Goal: Task Accomplishment & Management: Complete application form

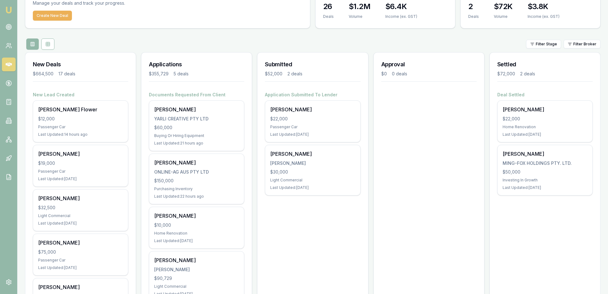
scroll to position [34, 0]
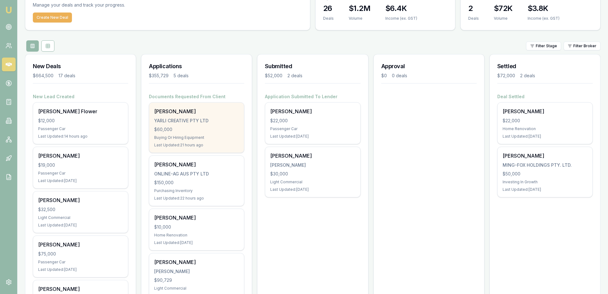
click at [213, 140] on div "Buying Or Hiring Equipment" at bounding box center [196, 137] width 85 height 5
click at [222, 124] on div "YARLI CREATIVE PTY LTD" at bounding box center [196, 121] width 85 height 6
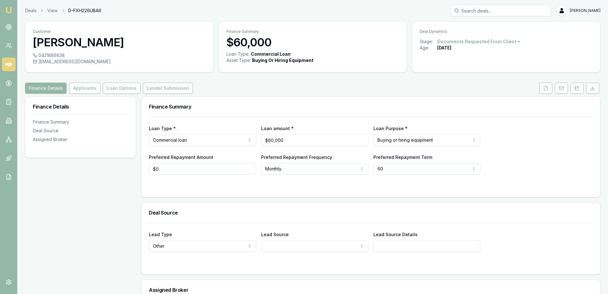
click at [539, 48] on html "Emu Broker Deals View D-FXH226UBA6 Rachael Connors Toggle Menu Customer Madison…" at bounding box center [304, 147] width 608 height 294
click at [493, 88] on div "- Cancelled" at bounding box center [485, 89] width 37 height 10
click at [8, 10] on img at bounding box center [9, 10] width 8 height 8
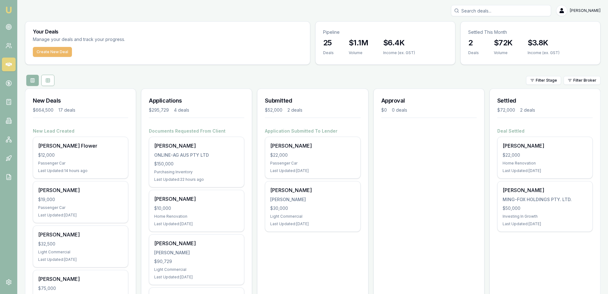
click at [72, 56] on button "Create New Deal" at bounding box center [52, 52] width 39 height 10
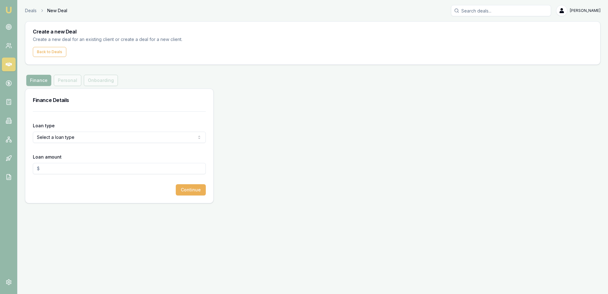
click at [199, 164] on html "Emu Broker Deals New Deal [PERSON_NAME] Toggle Menu Create a new Deal Create a …" at bounding box center [304, 147] width 608 height 294
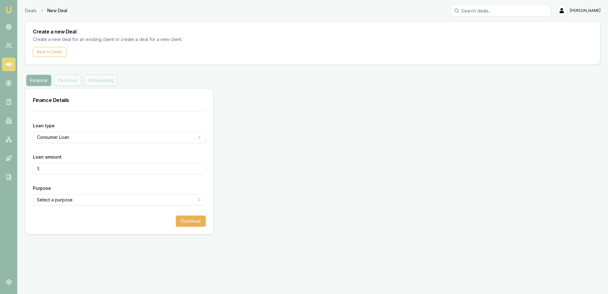
click at [63, 174] on input "Loan amount" at bounding box center [119, 168] width 173 height 11
type input "$35,000.00"
click at [92, 235] on html "Emu Broker Deals New Deal Rachael Connors Toggle Menu Create a new Deal Create …" at bounding box center [304, 147] width 608 height 294
click at [81, 86] on div "Finance Personal Onboarding" at bounding box center [72, 80] width 94 height 11
click at [181, 227] on button "Continue" at bounding box center [191, 220] width 30 height 11
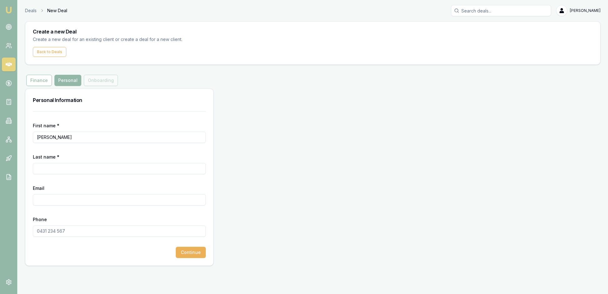
type input "Andrew"
type input "Fogarty"
type input "[PERSON_NAME][EMAIL_ADDRESS][DOMAIN_NAME]"
type input "0488 069 607"
click at [221, 266] on div "Personal Information First name * Andrew Last name * Fogarty Email andrew@yarli…" at bounding box center [312, 176] width 575 height 177
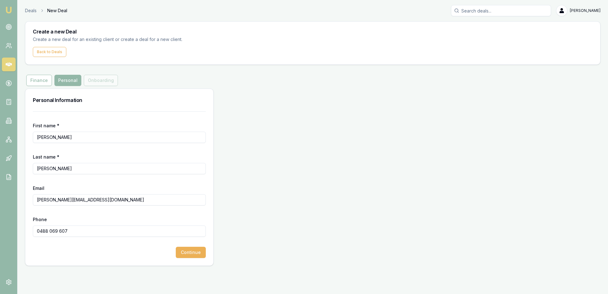
scroll to position [25, 0]
click at [192, 258] on button "Continue" at bounding box center [191, 252] width 30 height 11
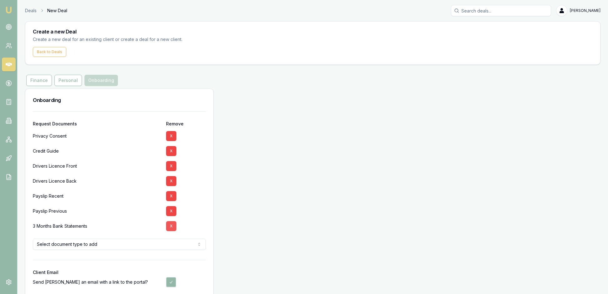
click at [174, 231] on button "X" at bounding box center [171, 226] width 10 height 10
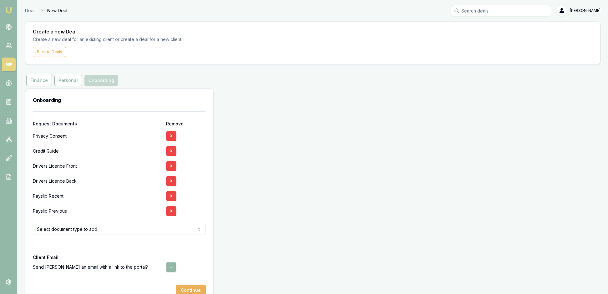
click at [213, 253] on div "Onboarding Request Documents Remove Privacy Consent X Credit Guide X Drivers Li…" at bounding box center [119, 195] width 188 height 215
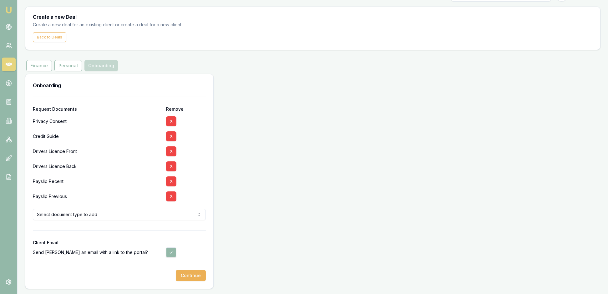
scroll to position [65, 0]
click at [198, 204] on html "Emu Broker Deals New Deal Rachael Connors Toggle Menu Create a new Deal Create …" at bounding box center [304, 132] width 608 height 294
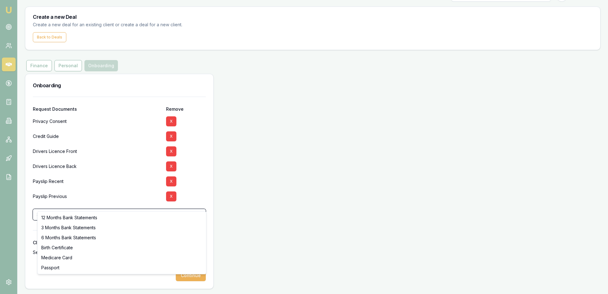
click at [208, 198] on html "Emu Broker Deals New Deal Rachael Connors Toggle Menu Create a new Deal Create …" at bounding box center [304, 132] width 608 height 294
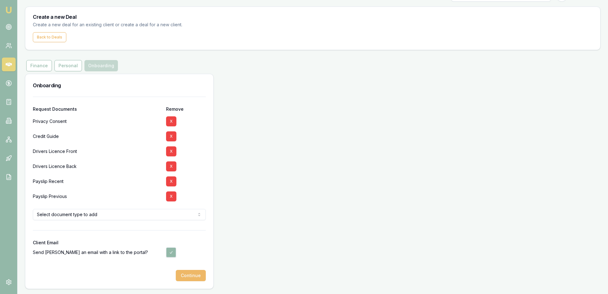
click at [191, 271] on button "Continue" at bounding box center [191, 275] width 30 height 11
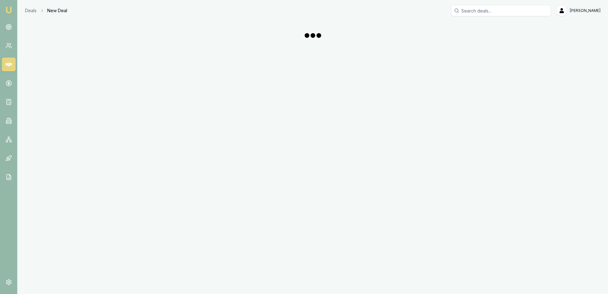
click at [234, 231] on div "Emu Broker Deals New Deal Rachael Connors Toggle Menu" at bounding box center [304, 147] width 608 height 294
click at [361, 128] on div "Emu Broker Deals New Deal Rachael Connors Toggle Menu" at bounding box center [304, 147] width 608 height 294
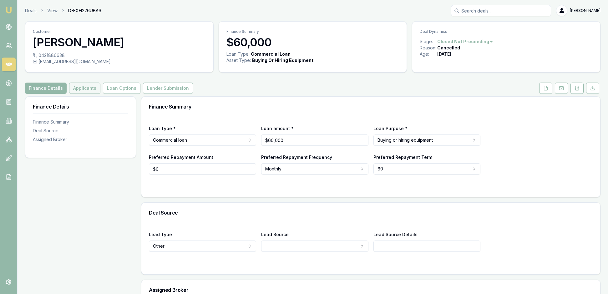
click at [99, 94] on button "Applicants" at bounding box center [84, 88] width 31 height 11
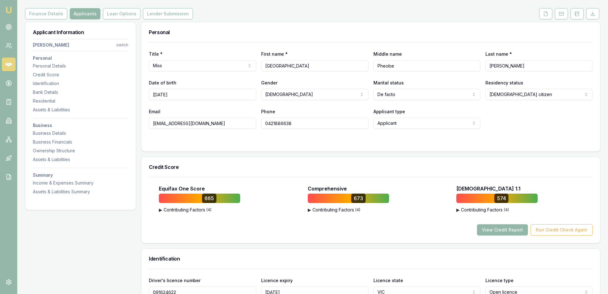
scroll to position [79, 0]
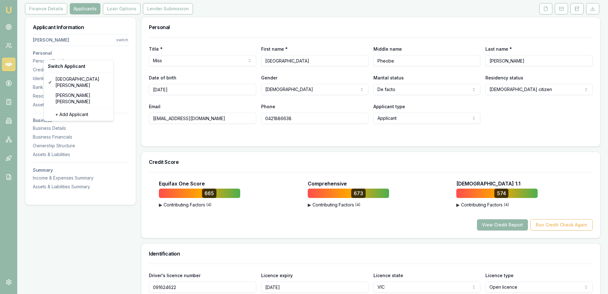
click at [119, 54] on html "Emu Broker Deals View D-FXH226UBA6 [PERSON_NAME] Toggle Menu Customer [PERSON_N…" at bounding box center [304, 68] width 608 height 294
click at [98, 93] on div "Andrew Fogarty" at bounding box center [78, 98] width 67 height 16
select select "Mr"
select select "MALE"
select select
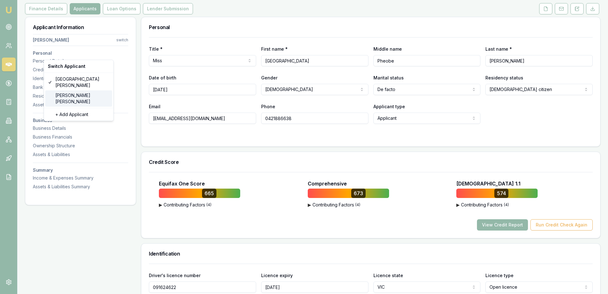
select select
type input "Andrew"
type input "Fogarty"
type input "03/05/1989"
type input "[EMAIL_ADDRESS][DOMAIN_NAME]"
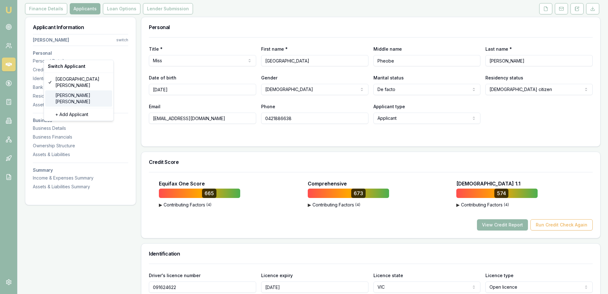
type input "0488069607"
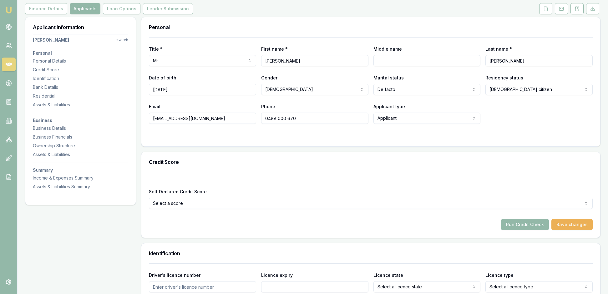
click at [327, 146] on div "Title * Mr Mr Mrs Miss Ms Dr Prof First name * Andrew Middle name Last name * F…" at bounding box center [370, 91] width 458 height 109
type input "0488000670"
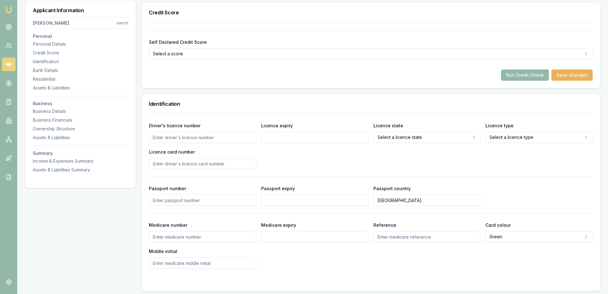
scroll to position [209, 0]
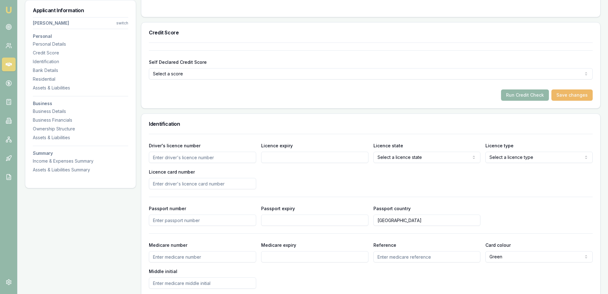
click at [560, 101] on button "Save changes" at bounding box center [571, 94] width 41 height 11
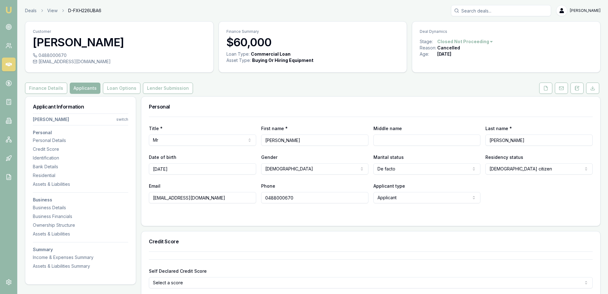
scroll to position [0, 0]
click at [11, 8] on img at bounding box center [9, 10] width 8 height 8
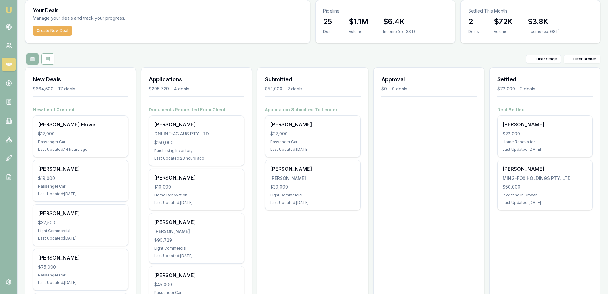
scroll to position [-3, 0]
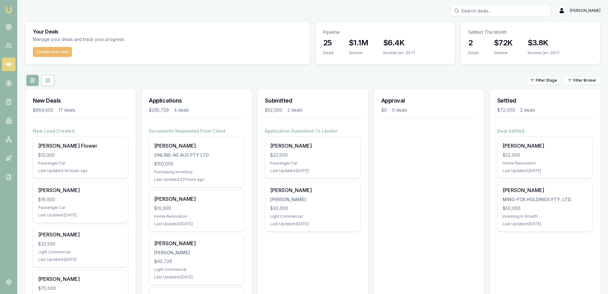
click at [63, 57] on button "Create New Deal" at bounding box center [52, 52] width 39 height 10
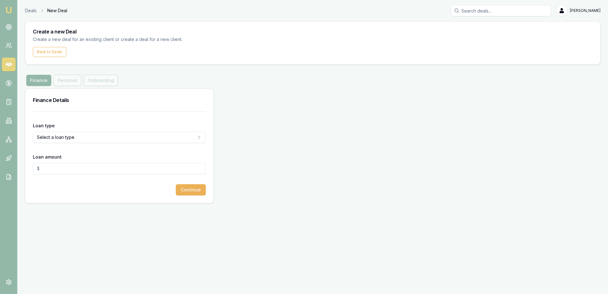
click at [199, 163] on html "Emu Broker Deals New Deal Rachael Connors Toggle Menu Create a new Deal Create …" at bounding box center [304, 147] width 608 height 294
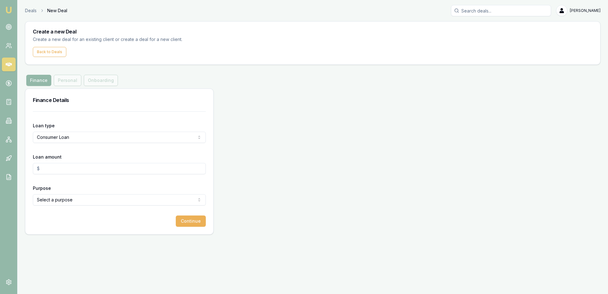
click at [50, 174] on input "Loan amount" at bounding box center [119, 168] width 173 height 11
type input "$35,000.00"
click at [114, 205] on div "Purpose Select a purpose Home Renovation Education Medical Travel Engagement Ri…" at bounding box center [119, 194] width 173 height 21
click at [196, 232] on html "Emu Broker Deals New Deal Rachael Connors Toggle Menu Create a new Deal Create …" at bounding box center [304, 147] width 608 height 294
click at [184, 227] on button "Continue" at bounding box center [191, 220] width 30 height 11
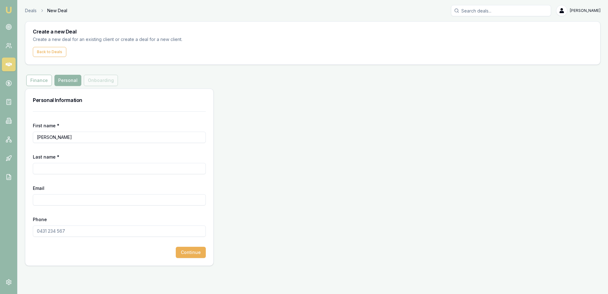
type input "Andrew"
type input "Fogarty"
click at [97, 249] on form "First name * Andrew Last name * Fogarty Email andrew@yarlicrfeative.com Phone C…" at bounding box center [119, 184] width 173 height 147
click at [87, 203] on input "andrew@yarlicrfeative.com" at bounding box center [119, 199] width 173 height 11
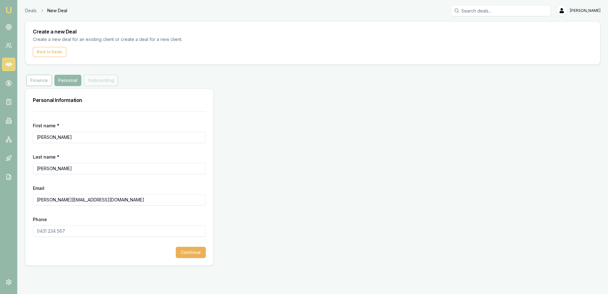
scroll to position [19, 0]
type input "andrew@yarlicreative.com"
click at [109, 233] on div "Phone" at bounding box center [119, 225] width 173 height 21
type input "0488 069 607"
click at [93, 258] on div "Continue" at bounding box center [119, 252] width 173 height 11
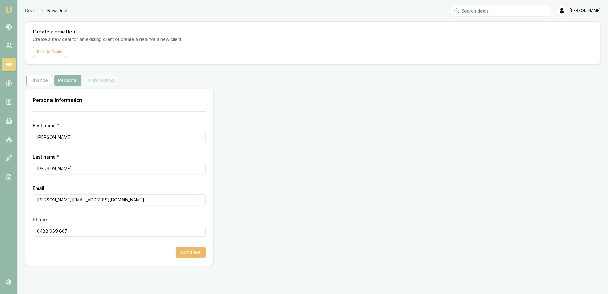
click at [194, 258] on button "Continue" at bounding box center [191, 252] width 30 height 11
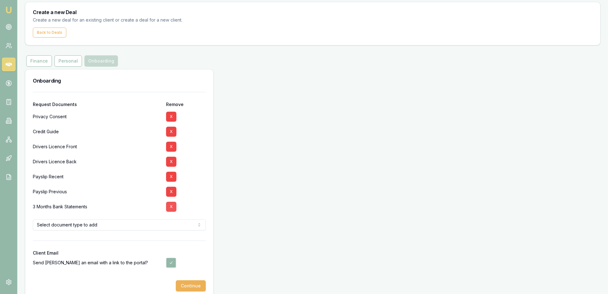
click at [174, 212] on button "X" at bounding box center [171, 207] width 10 height 10
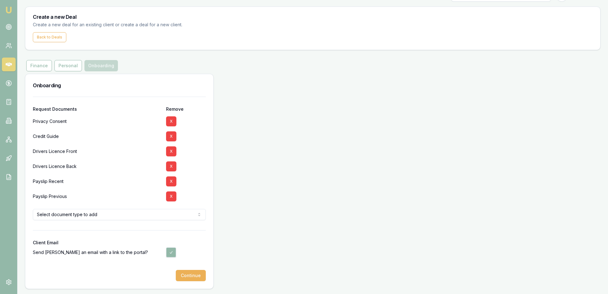
click at [208, 231] on div "Request Documents Remove Privacy Consent X Credit Guide X Drivers Licence Front…" at bounding box center [119, 193] width 188 height 192
click at [189, 275] on button "Continue" at bounding box center [191, 275] width 30 height 11
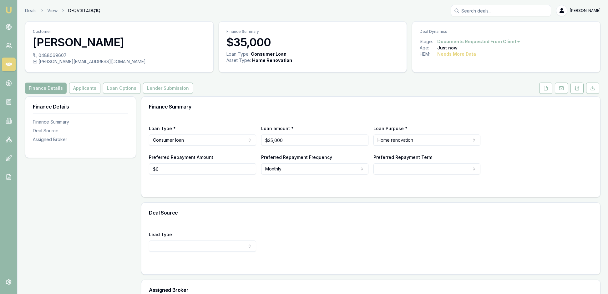
click at [121, 238] on div "Finance Details Finance Summary Deal Source Assigned Broker" at bounding box center [80, 227] width 111 height 262
click at [314, 94] on div "Finance Details Applicants Loan Options Lender Submission" at bounding box center [312, 88] width 575 height 11
click at [100, 94] on button "Applicants" at bounding box center [84, 88] width 31 height 11
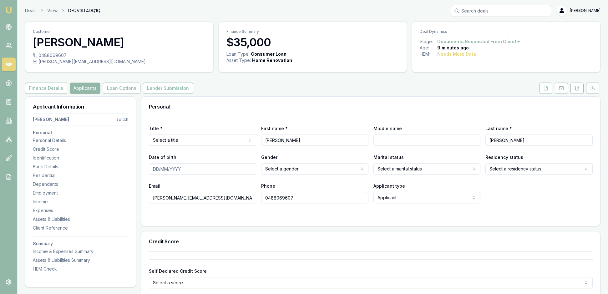
click at [252, 157] on html "Emu Broker Deals View D-QV3IT4DQ1Q Rachael Connors Toggle Menu Customer Andrew …" at bounding box center [304, 147] width 608 height 294
click at [471, 191] on html "Emu Broker Deals View D-QV3IT4DQ1Q Rachael Connors Toggle Menu Customer Andrew …" at bounding box center [304, 147] width 608 height 294
select select "DE_FACTO"
click at [585, 186] on html "Emu Broker Deals View D-QV3IT4DQ1Q Rachael Connors Toggle Menu Customer Andrew …" at bounding box center [304, 147] width 608 height 294
click at [359, 187] on html "Emu Broker Deals View D-QV3IT4DQ1Q Rachael Connors Toggle Menu Customer Andrew …" at bounding box center [304, 147] width 608 height 294
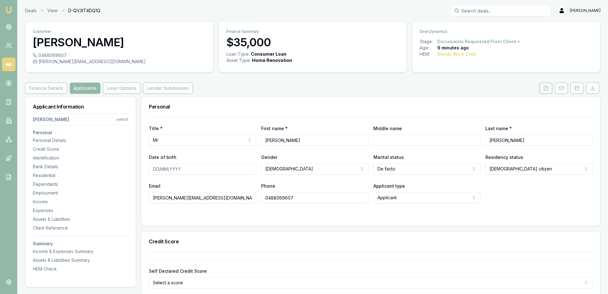
click at [543, 91] on icon at bounding box center [545, 88] width 5 height 5
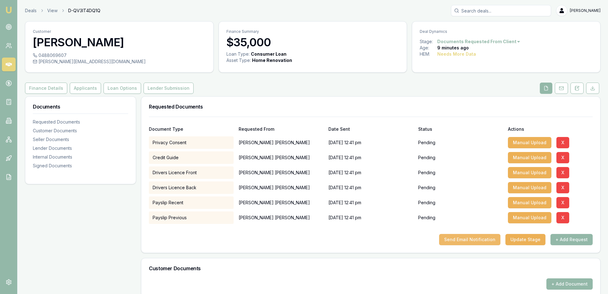
click at [441, 245] on button "Send Email Notification" at bounding box center [469, 239] width 61 height 11
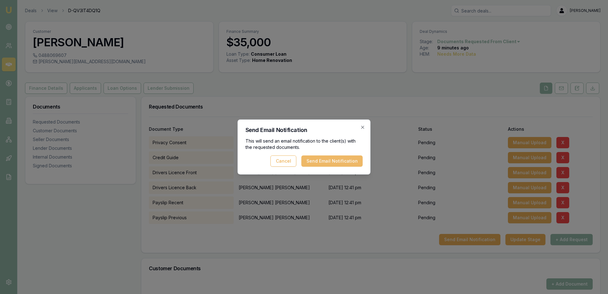
click at [321, 163] on button "Send Email Notification" at bounding box center [331, 160] width 61 height 11
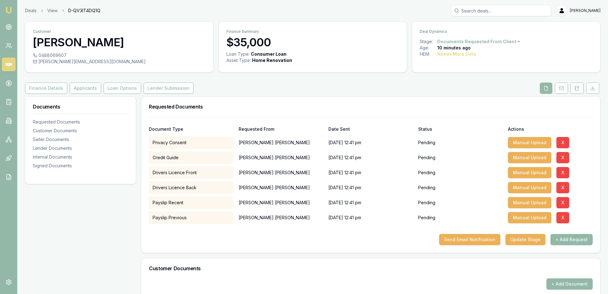
click at [96, 224] on div "Documents Requested Documents Customer Documents Seller Documents Lender Docume…" at bounding box center [80, 263] width 111 height 334
click at [166, 245] on div "Send Email Notification Update Stage + Add Request" at bounding box center [370, 239] width 443 height 11
click at [449, 245] on button "Send Email Notification" at bounding box center [469, 239] width 61 height 11
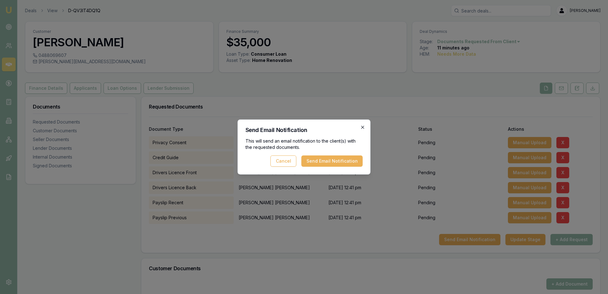
click at [363, 125] on icon "button" at bounding box center [362, 127] width 5 height 5
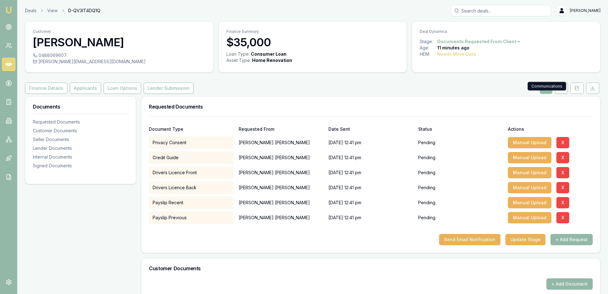
click at [558, 91] on icon at bounding box center [560, 88] width 5 height 5
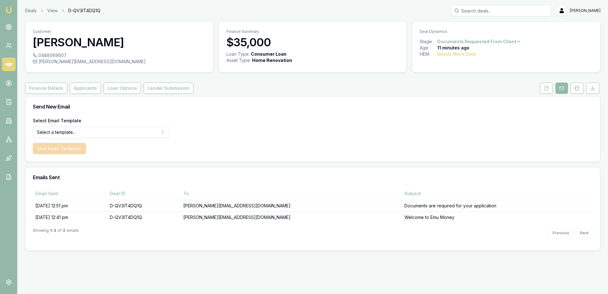
click at [485, 92] on div "Customer Andrew Fogarty 0488069607 andrew@yarlicreative.com Finance Summary $35…" at bounding box center [312, 135] width 575 height 229
click at [9, 13] on img at bounding box center [9, 10] width 8 height 8
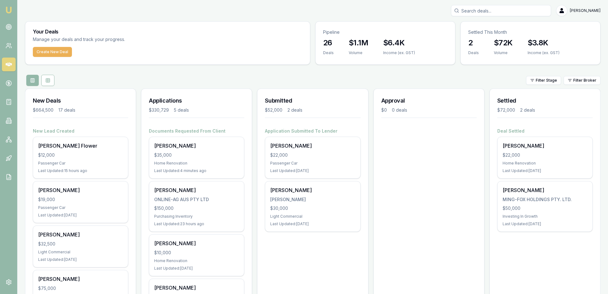
click at [8, 9] on img at bounding box center [9, 10] width 8 height 8
click at [11, 12] on img at bounding box center [9, 10] width 8 height 8
click at [10, 34] on link at bounding box center [9, 27] width 14 height 14
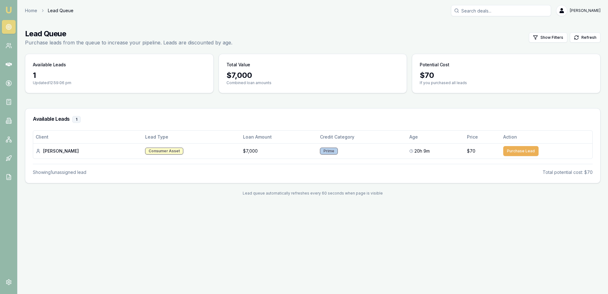
click at [13, 9] on img at bounding box center [9, 10] width 8 height 8
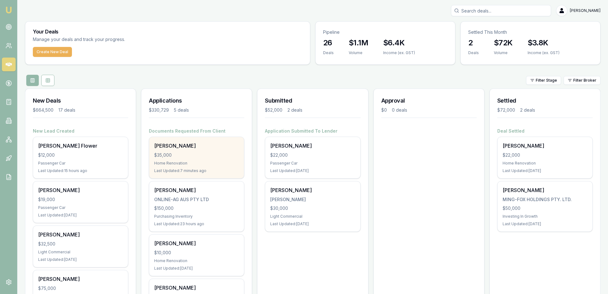
click at [224, 158] on div "$35,000" at bounding box center [196, 155] width 85 height 6
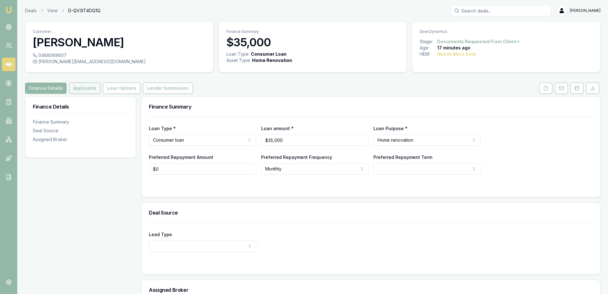
click at [100, 94] on button "Applicants" at bounding box center [84, 88] width 31 height 11
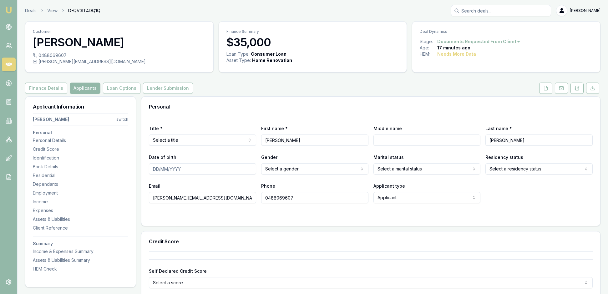
type input "[PERSON_NAME][EMAIL_ADDRESS][DOMAIN_NAME]"
click at [313, 218] on div at bounding box center [370, 215] width 443 height 5
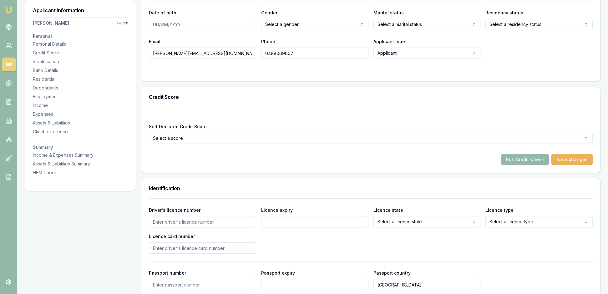
scroll to position [145, 0]
click at [564, 58] on div "Email andrew@yarlicreative.com.au Phone 0488069607 Applicant type Applicant App…" at bounding box center [370, 47] width 443 height 21
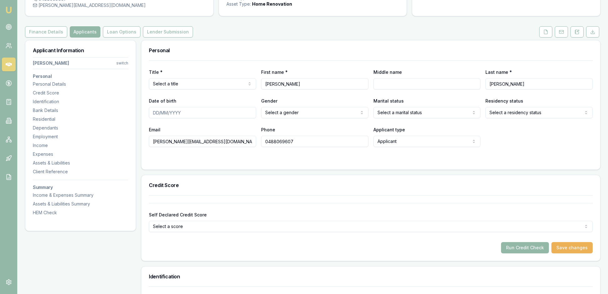
scroll to position [-1, 0]
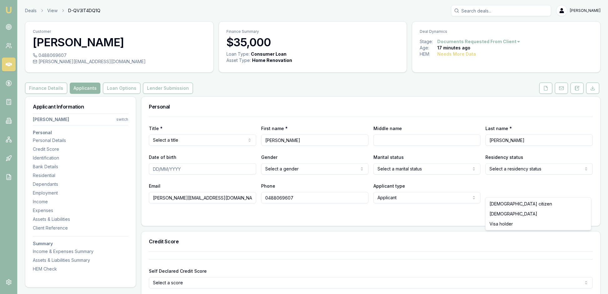
click at [583, 193] on html "Emu Broker Deals View D-QV3IT4DQ1Q Rachael Connors Toggle Menu Customer Andrew …" at bounding box center [304, 147] width 608 height 294
click at [566, 109] on h3 "Personal" at bounding box center [370, 106] width 443 height 5
click at [543, 91] on icon at bounding box center [545, 88] width 5 height 5
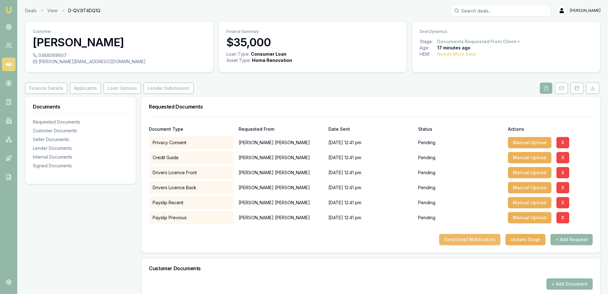
click at [449, 245] on button "Send Email Notification" at bounding box center [469, 239] width 61 height 11
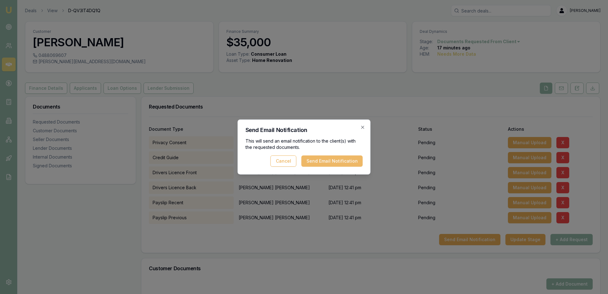
click at [338, 159] on button "Send Email Notification" at bounding box center [331, 160] width 61 height 11
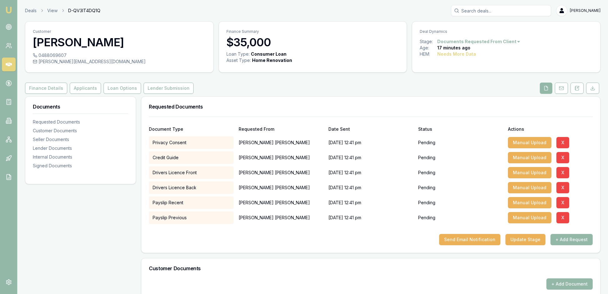
click at [466, 94] on div "Finance Details Applicants Loan Options Lender Submission" at bounding box center [312, 88] width 575 height 11
click at [470, 94] on div "Finance Details Applicants Loan Options Lender Submission" at bounding box center [312, 88] width 575 height 11
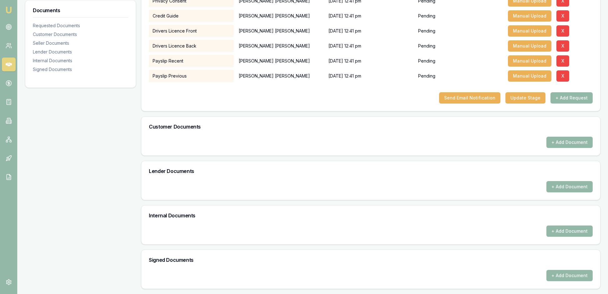
scroll to position [199, 0]
click at [77, 144] on div "Documents Requested Documents Customer Documents Seller Documents Lender Docume…" at bounding box center [80, 122] width 111 height 334
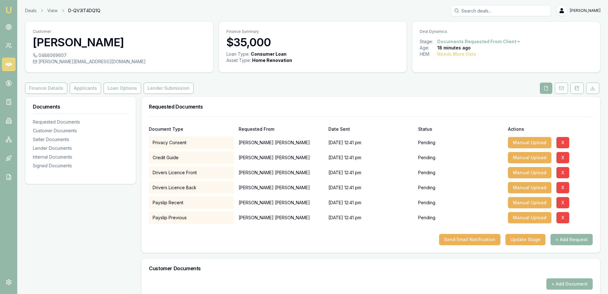
scroll to position [0, 0]
click at [297, 94] on div "Finance Details Applicants Loan Options Lender Submission" at bounding box center [312, 88] width 575 height 11
click at [9, 86] on icon at bounding box center [9, 83] width 6 height 6
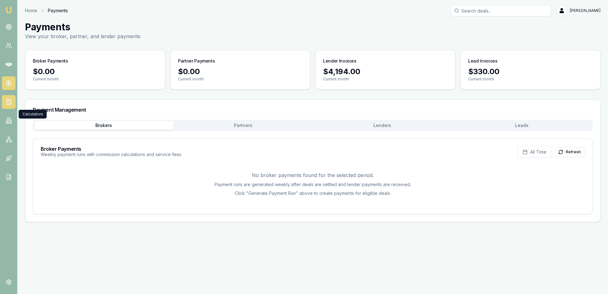
click at [10, 105] on icon at bounding box center [9, 102] width 6 height 6
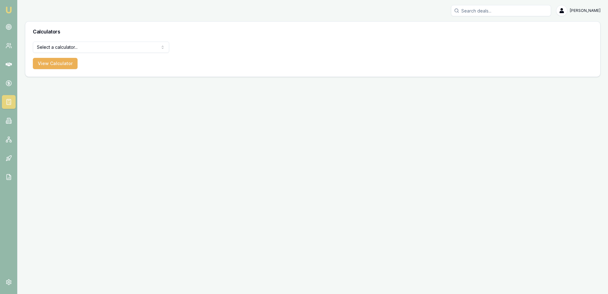
click at [163, 52] on html "Emu Broker Rachael Connors Toggle Menu Calculators Select a calculator... Finan…" at bounding box center [304, 147] width 608 height 294
select select "lender-match"
click at [9, 29] on icon at bounding box center [9, 27] width 6 height 6
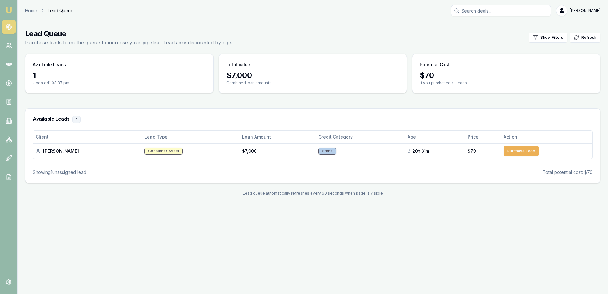
click at [8, 11] on img at bounding box center [9, 10] width 8 height 8
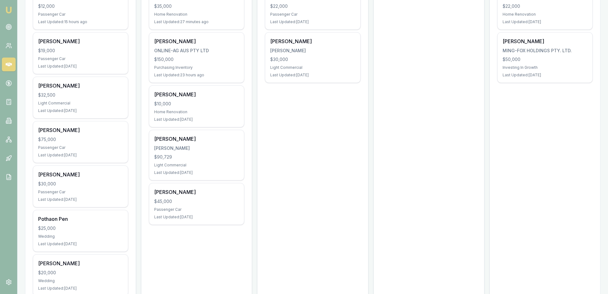
scroll to position [157, 0]
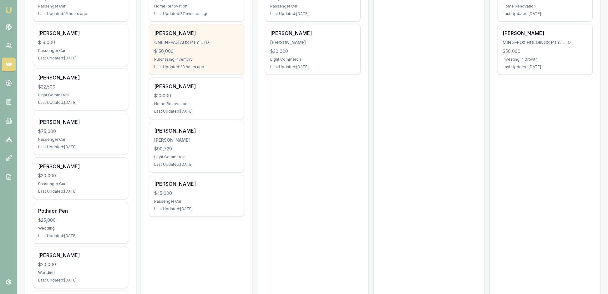
click at [197, 54] on div "$150,000" at bounding box center [196, 51] width 85 height 6
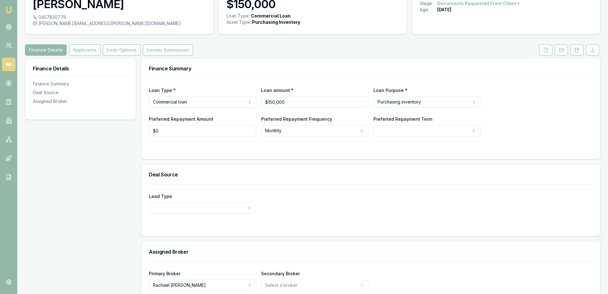
scroll to position [16, 0]
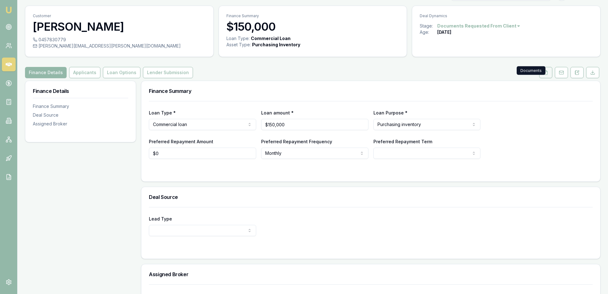
click at [543, 75] on icon at bounding box center [545, 72] width 5 height 5
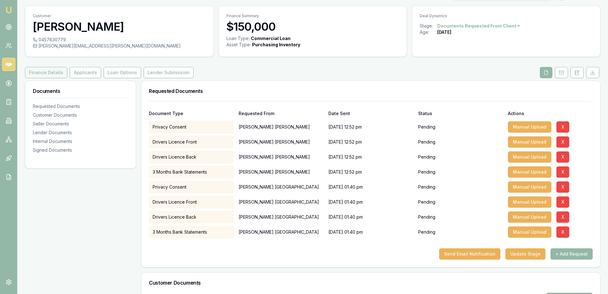
click at [64, 78] on button "Finance Details" at bounding box center [46, 72] width 42 height 11
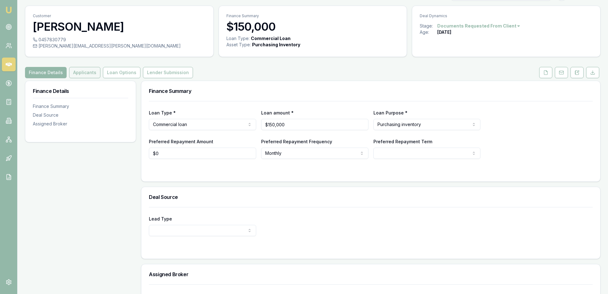
click at [99, 78] on button "Applicants" at bounding box center [84, 72] width 31 height 11
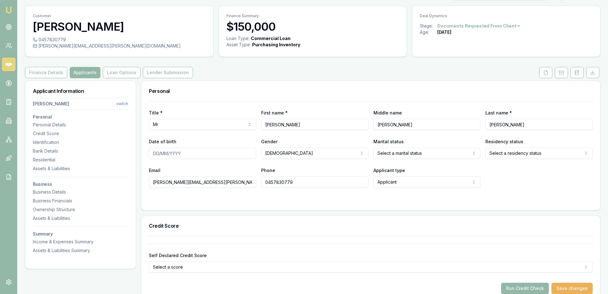
click at [121, 117] on html "Emu Broker Deals View D-XZQEEJUXD8 [PERSON_NAME] Toggle Menu Customer [PERSON_N…" at bounding box center [304, 131] width 608 height 294
click at [88, 155] on div "[PERSON_NAME]" at bounding box center [78, 162] width 67 height 16
select select
type input "[PERSON_NAME]"
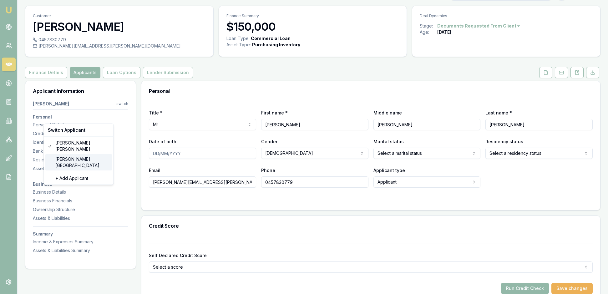
type input "[GEOGRAPHIC_DATA]"
type input "[PERSON_NAME][EMAIL_ADDRESS][PERSON_NAME][DOMAIN_NAME]"
type input "0488047101"
click at [125, 118] on html "Emu Broker Deals View D-XZQEEJUXD8 [PERSON_NAME] Toggle Menu Customer [PERSON_N…" at bounding box center [304, 131] width 608 height 294
click at [504, 88] on html "Emu Broker Deals View D-XZQEEJUXD8 [PERSON_NAME] Toggle Menu Customer [PERSON_N…" at bounding box center [304, 131] width 608 height 294
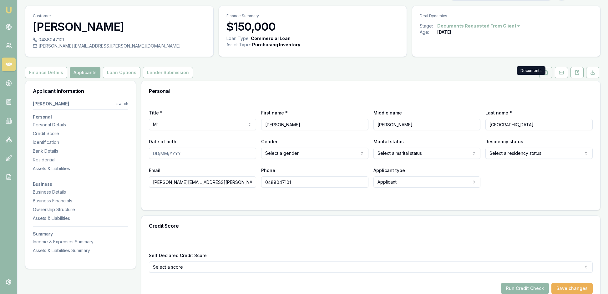
click at [543, 75] on icon at bounding box center [545, 72] width 5 height 5
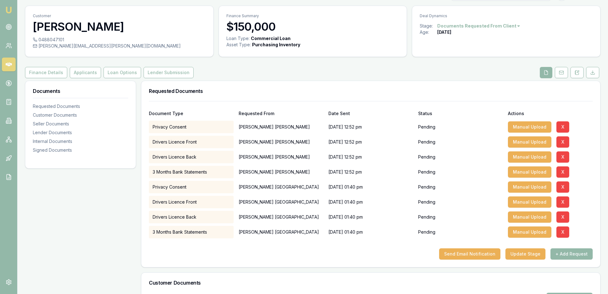
click at [580, 117] on div "Document Type Requested From Date Sent Status Actions" at bounding box center [370, 109] width 443 height 17
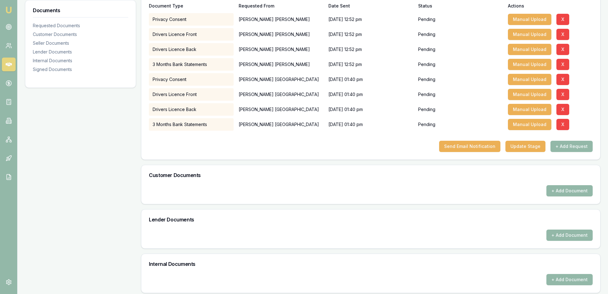
scroll to position [125, 0]
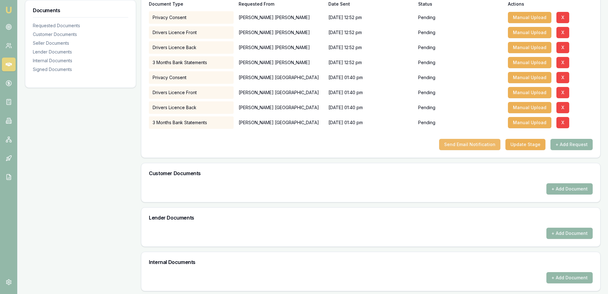
click at [449, 150] on button "Send Email Notification" at bounding box center [469, 144] width 61 height 11
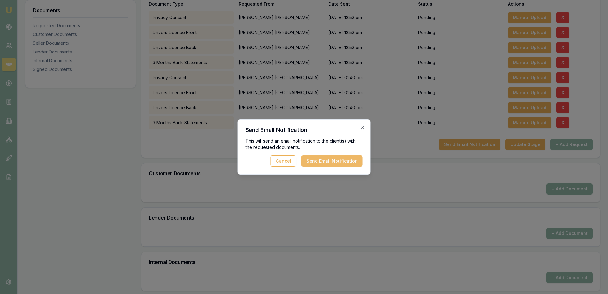
click at [333, 162] on button "Send Email Notification" at bounding box center [331, 160] width 61 height 11
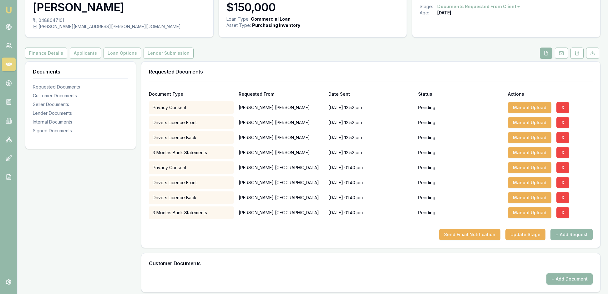
scroll to position [34, 0]
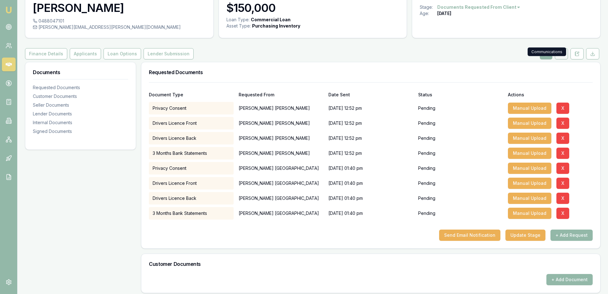
click at [558, 56] on icon at bounding box center [560, 53] width 5 height 5
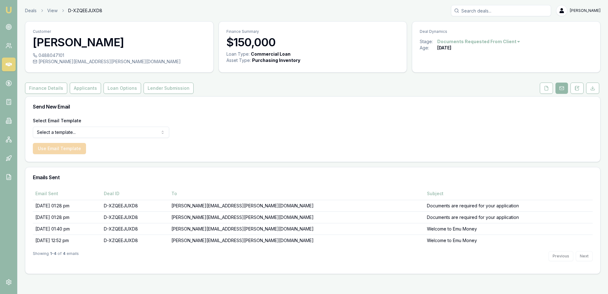
click at [437, 117] on div "Send New Email" at bounding box center [312, 107] width 574 height 20
click at [273, 83] on div "Finance Details Applicants Loan Options Lender Submission" at bounding box center [312, 88] width 575 height 11
click at [9, 10] on img at bounding box center [9, 10] width 8 height 8
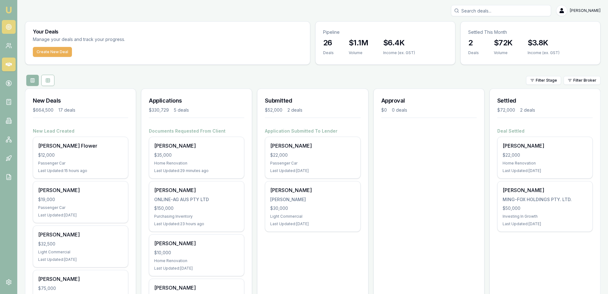
click at [10, 28] on circle at bounding box center [8, 26] width 3 height 3
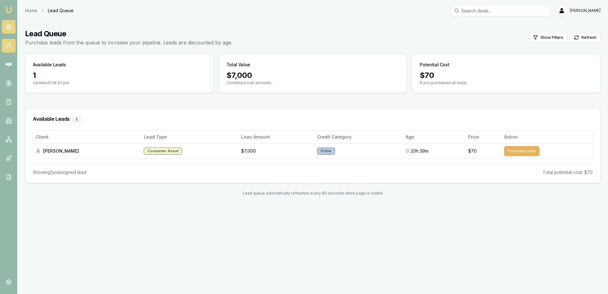
click at [7, 49] on icon at bounding box center [9, 46] width 6 height 6
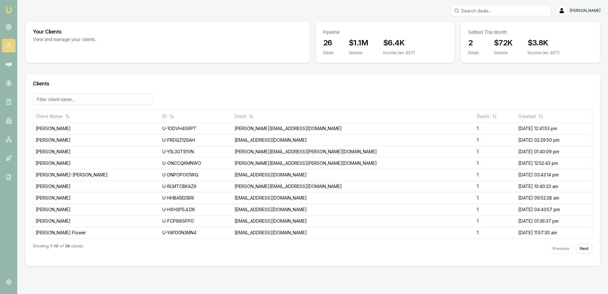
click at [9, 10] on img at bounding box center [9, 10] width 8 height 8
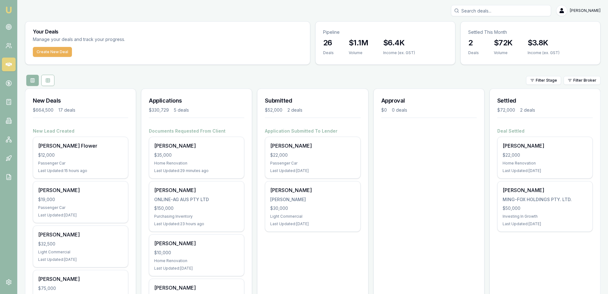
click at [209, 86] on div "Filter Stage Filter Broker" at bounding box center [312, 80] width 575 height 11
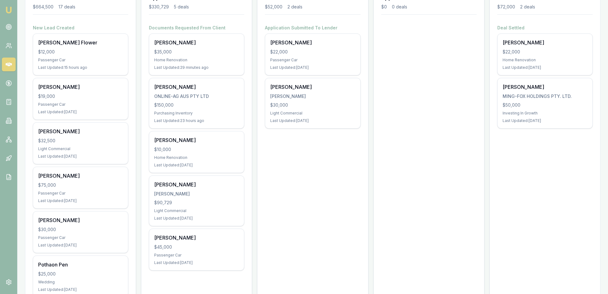
scroll to position [105, 0]
